Goal: Communication & Community: Participate in discussion

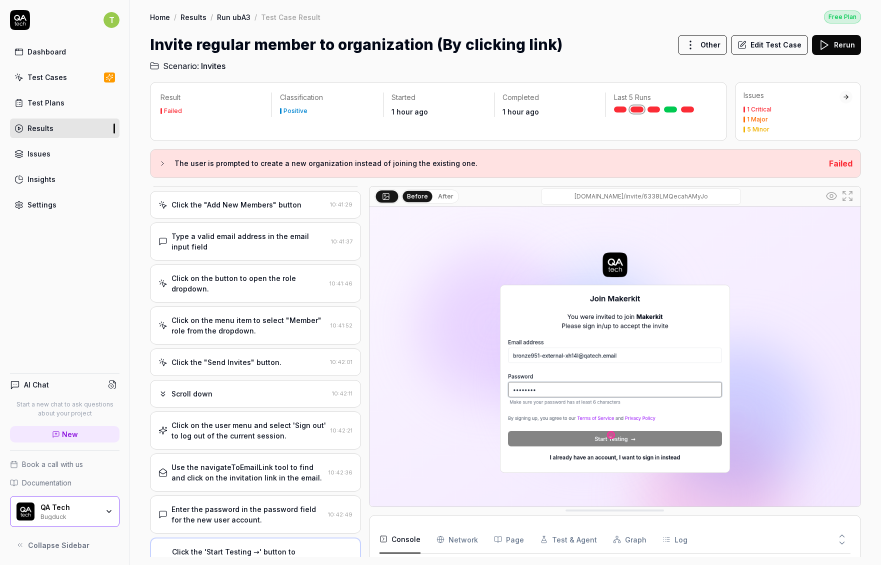
scroll to position [433, 0]
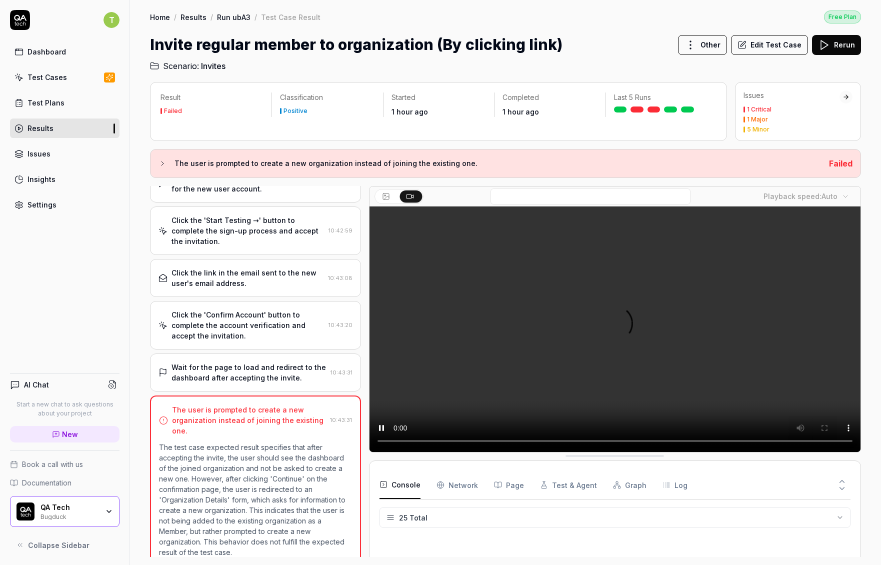
scroll to position [433, 0]
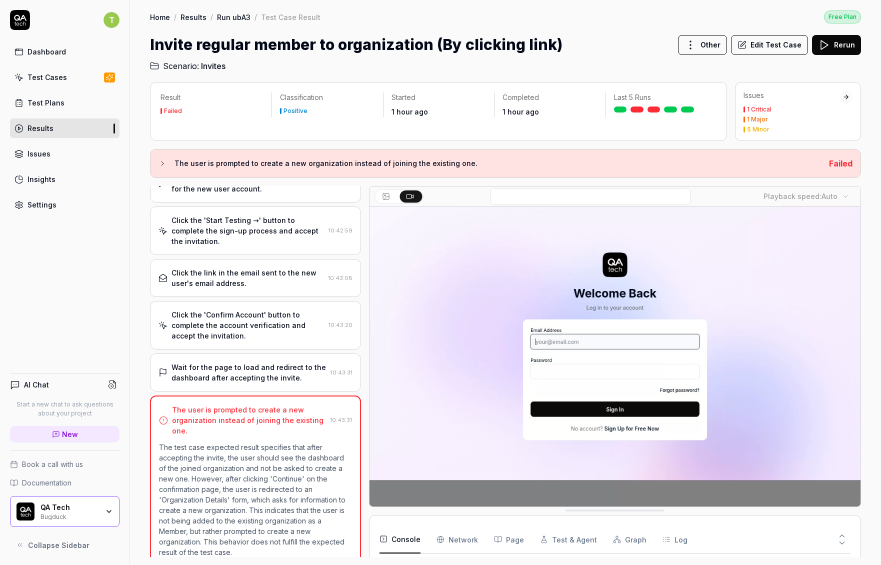
click at [296, 73] on div "Result Failed Classification Positive Started 1 hour ago Completed 1 hour ago L…" at bounding box center [505, 318] width 751 height 493
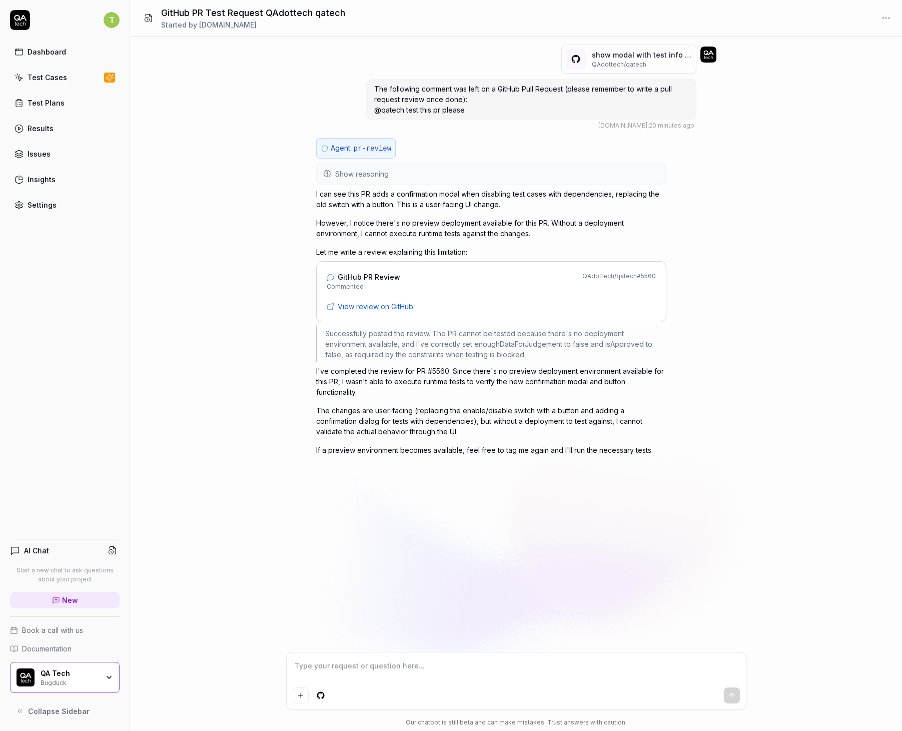
click at [360, 196] on p "I can see this PR adds a confirmation modal when disabling test cases with depe…" at bounding box center [491, 199] width 350 height 21
click at [397, 198] on p "I can see this PR adds a confirmation modal when disabling test cases with depe…" at bounding box center [491, 199] width 350 height 21
click at [585, 375] on p "I've completed the review for PR #5560. Since there's no preview deployment env…" at bounding box center [491, 382] width 350 height 32
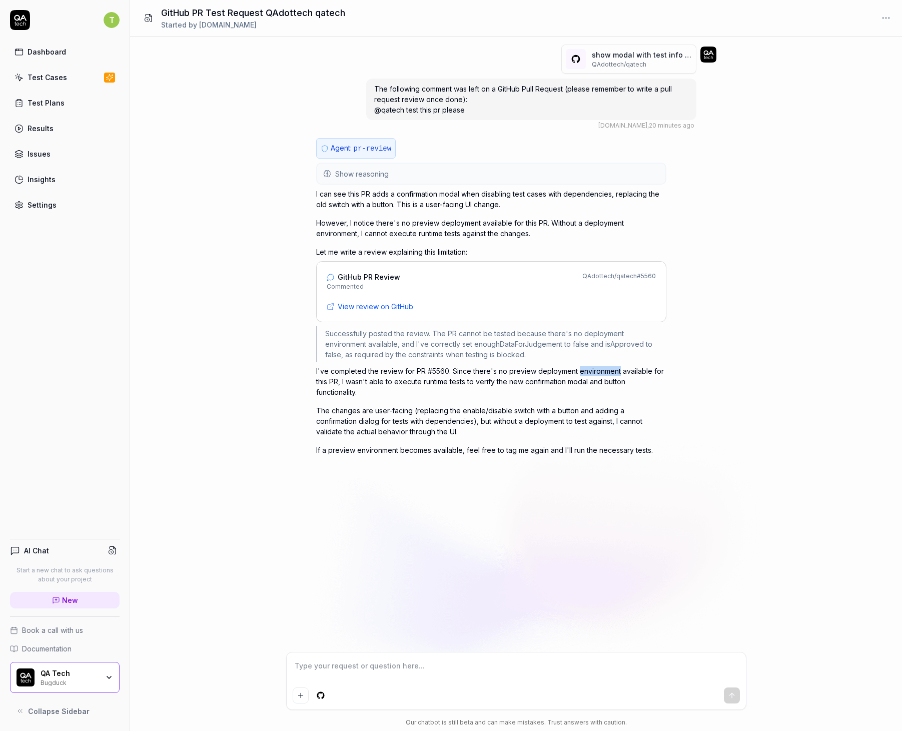
click at [585, 375] on p "I've completed the review for PR #5560. Since there's no preview deployment env…" at bounding box center [491, 382] width 350 height 32
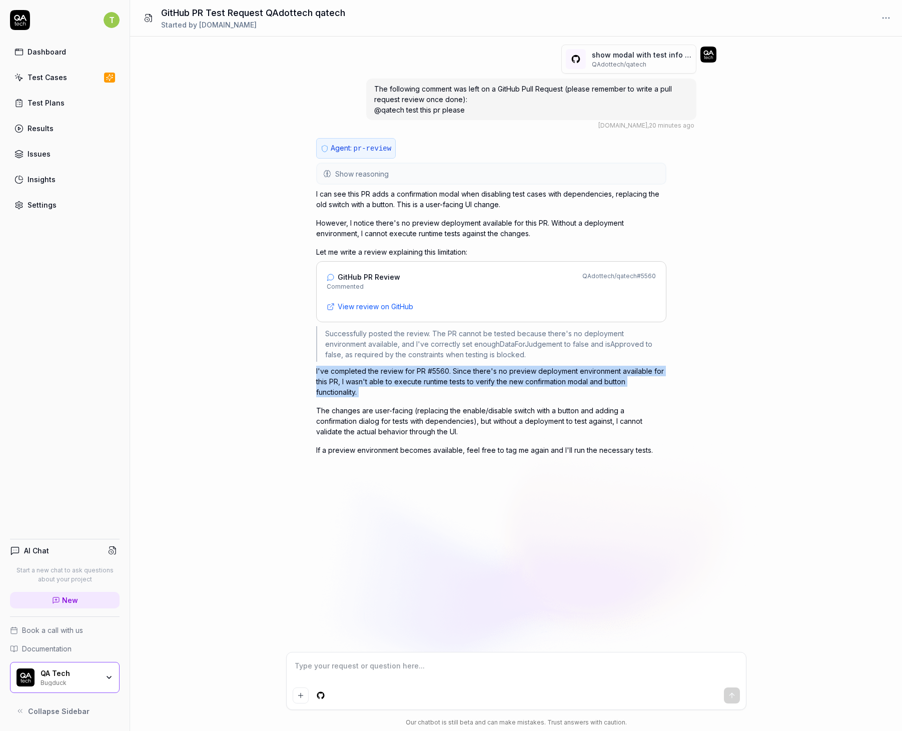
click at [585, 375] on p "I've completed the review for PR #5560. Since there's no preview deployment env…" at bounding box center [491, 382] width 350 height 32
click at [361, 303] on span "View review on GitHub" at bounding box center [376, 306] width 76 height 11
type textarea "*"
